Goal: Entertainment & Leisure: Consume media (video, audio)

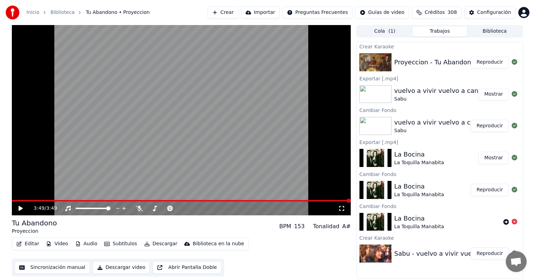
click at [143, 208] on div "3:49 / 3:49" at bounding box center [186, 208] width 304 height 7
click at [139, 208] on icon at bounding box center [139, 209] width 7 height 6
click at [19, 209] on icon at bounding box center [20, 208] width 4 height 5
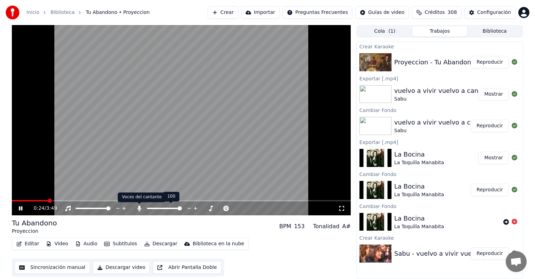
click at [140, 208] on icon at bounding box center [139, 209] width 4 height 6
click at [140, 208] on icon at bounding box center [139, 209] width 7 height 6
click at [140, 208] on icon at bounding box center [139, 209] width 4 height 6
click at [140, 208] on icon at bounding box center [139, 209] width 7 height 6
click at [140, 208] on icon at bounding box center [139, 209] width 4 height 6
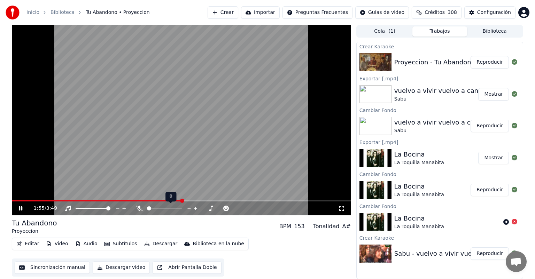
click at [140, 208] on icon at bounding box center [139, 209] width 7 height 6
click at [150, 208] on span at bounding box center [148, 208] width 3 height 1
click at [151, 208] on span at bounding box center [153, 208] width 4 height 4
click at [151, 208] on span at bounding box center [152, 208] width 4 height 4
click at [154, 207] on span at bounding box center [155, 208] width 4 height 4
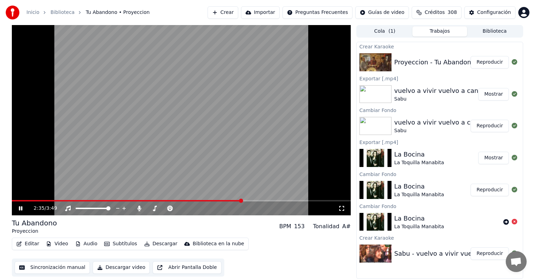
click at [19, 210] on icon at bounding box center [20, 208] width 3 height 4
